Goal: Task Accomplishment & Management: Manage account settings

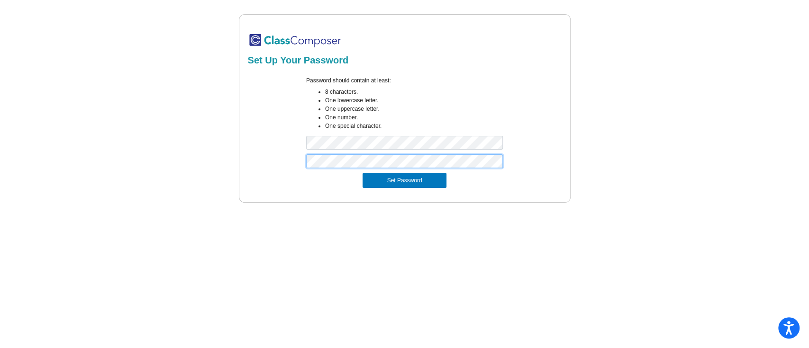
click at [362, 173] on button "Set Password" at bounding box center [403, 180] width 83 height 15
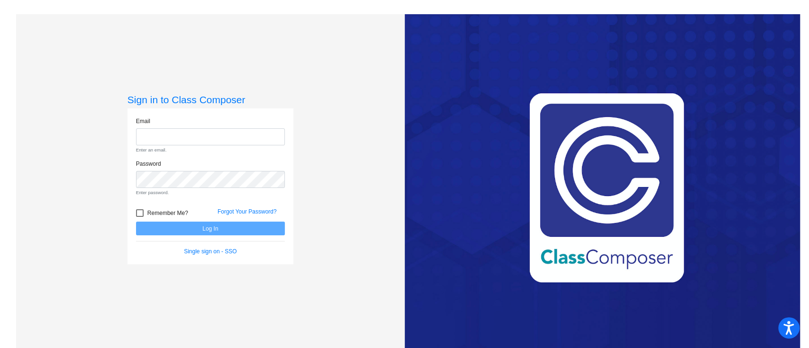
click at [190, 157] on div "Email Enter an email." at bounding box center [210, 138] width 163 height 43
click at [162, 134] on input "email" at bounding box center [210, 137] width 149 height 18
type input "[PERSON_NAME][EMAIL_ADDRESS][PERSON_NAME][DOMAIN_NAME]"
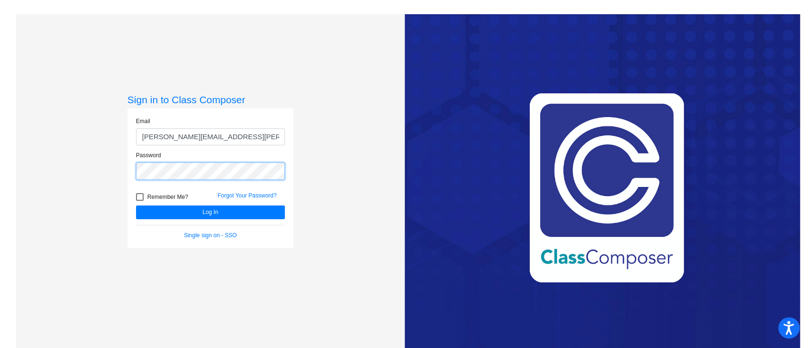
click at [136, 206] on button "Log In" at bounding box center [210, 213] width 149 height 14
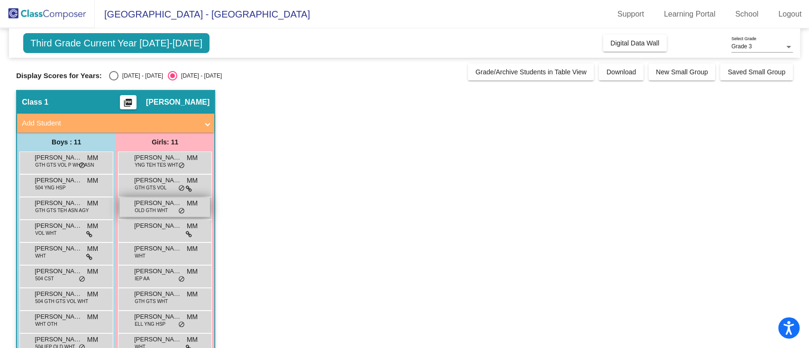
click at [173, 200] on span "[PERSON_NAME]" at bounding box center [157, 203] width 47 height 9
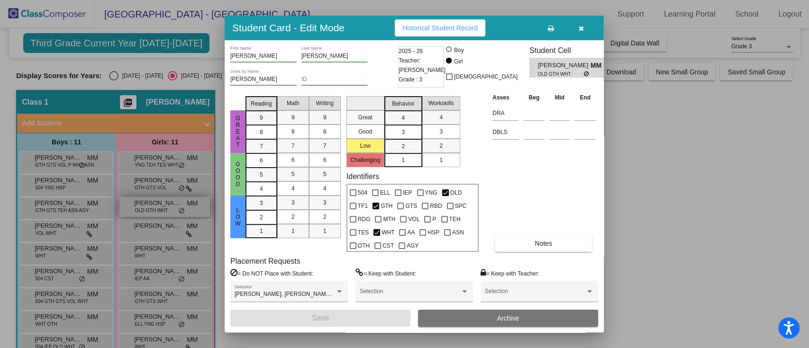
click at [173, 200] on div at bounding box center [404, 174] width 809 height 348
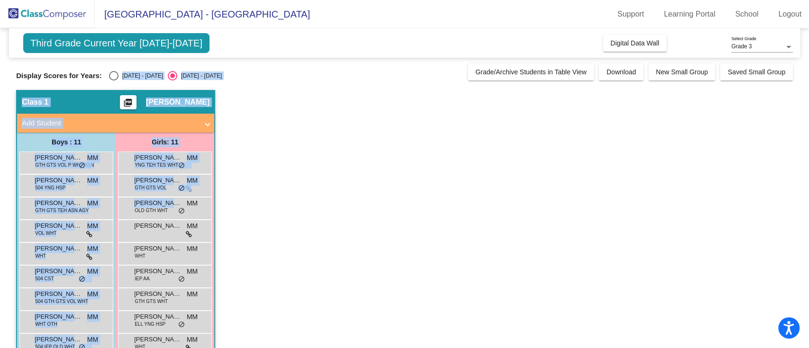
drag, startPoint x: 173, startPoint y: 200, endPoint x: 119, endPoint y: 79, distance: 132.4
click at [119, 79] on div "Third Grade Current Year [DATE]-[DATE] Add, Move, or Retain Students Off On Inc…" at bounding box center [404, 222] width 777 height 389
click at [118, 79] on div "[DATE] - [DATE]" at bounding box center [140, 76] width 45 height 9
click at [114, 81] on input "[DATE] - [DATE]" at bounding box center [113, 81] width 0 height 0
radio input "true"
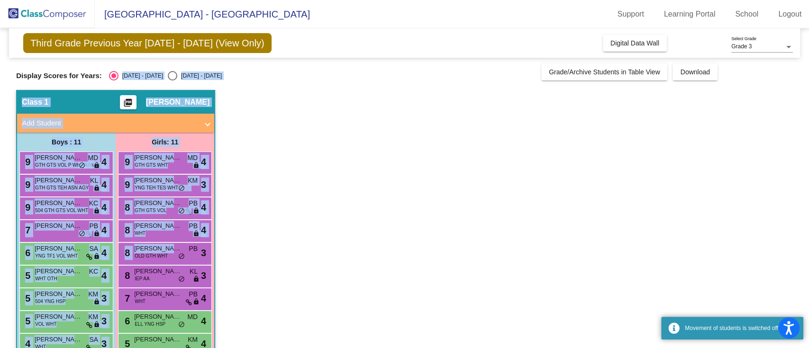
click at [308, 124] on app-classroom "Class 1 picture_as_pdf [PERSON_NAME] Add Student First Name Last Name Student I…" at bounding box center [404, 253] width 777 height 327
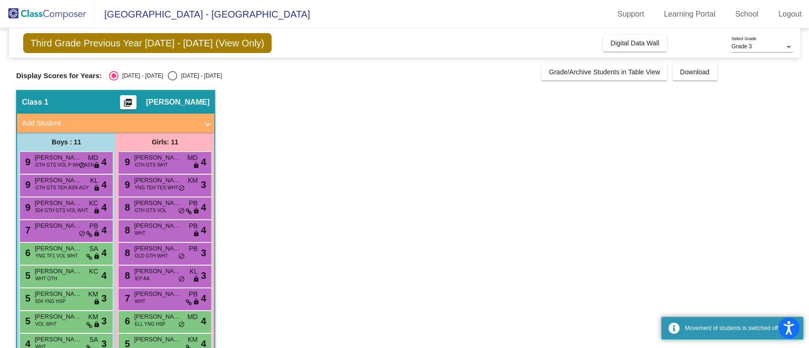
scroll to position [68, 0]
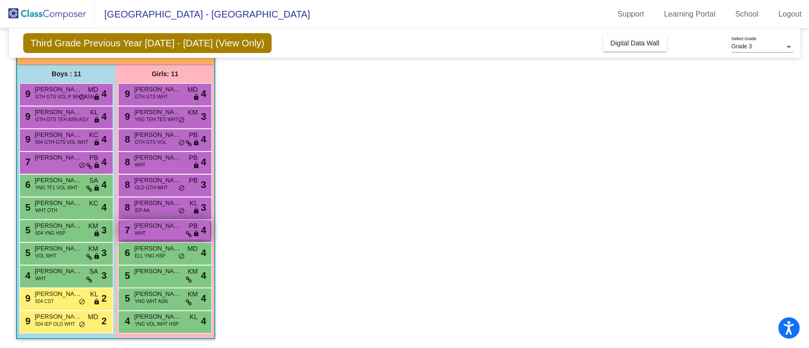
click at [177, 224] on span "[PERSON_NAME]" at bounding box center [157, 225] width 47 height 9
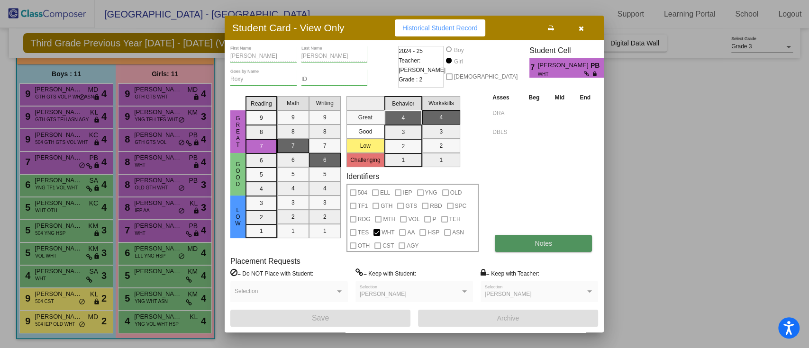
click at [552, 243] on button "Notes" at bounding box center [543, 243] width 97 height 17
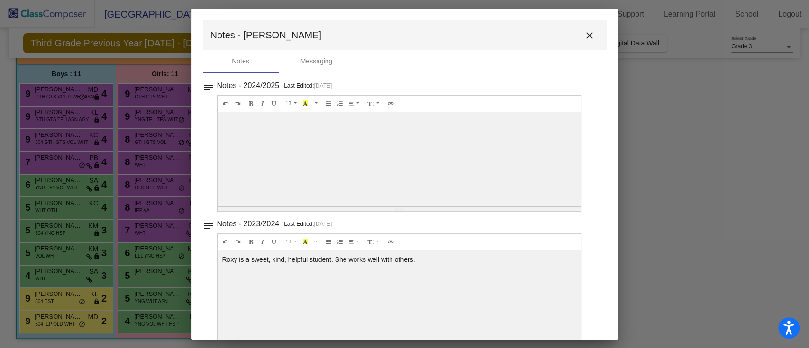
click at [660, 157] on div at bounding box center [404, 174] width 809 height 348
click at [584, 30] on mat-icon "close" at bounding box center [589, 35] width 11 height 11
